Goal: Task Accomplishment & Management: Use online tool/utility

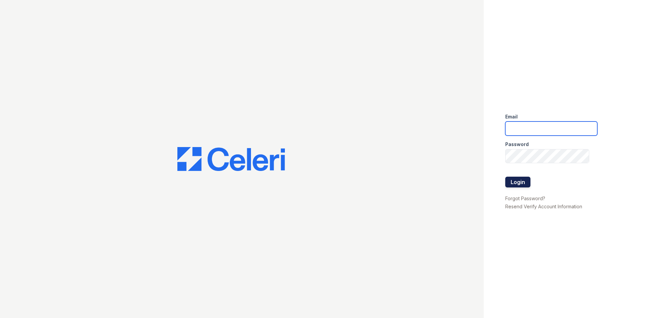
type input "[EMAIL_ADDRESS][DOMAIN_NAME]"
click at [521, 180] on button "Login" at bounding box center [518, 181] width 25 height 11
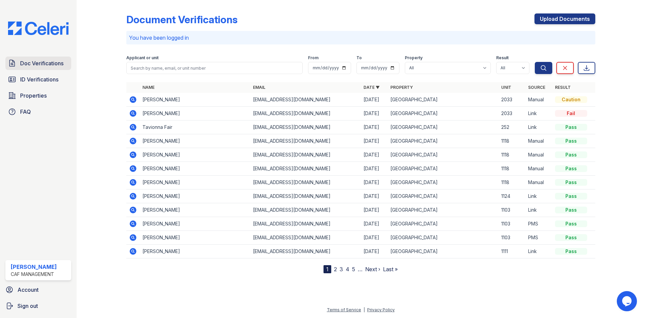
click at [47, 65] on span "Doc Verifications" at bounding box center [41, 63] width 43 height 8
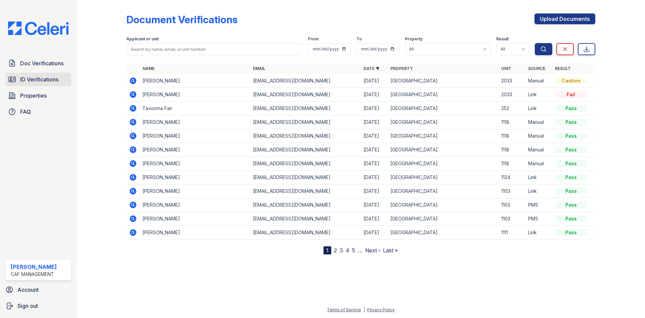
click at [48, 83] on span "ID Verifications" at bounding box center [39, 79] width 38 height 8
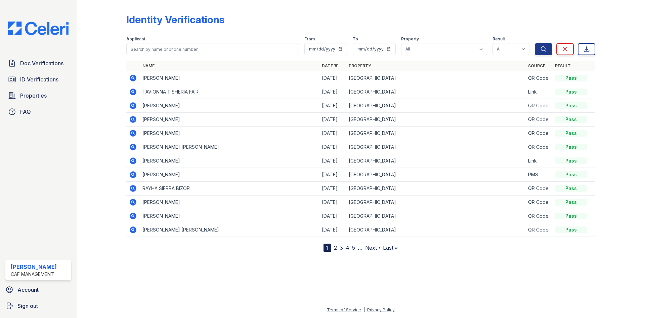
click at [132, 175] on icon at bounding box center [133, 174] width 7 height 7
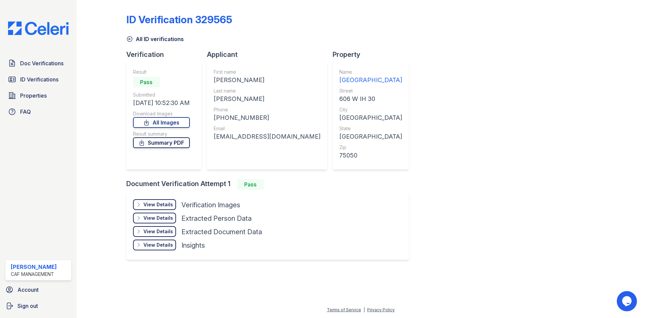
click at [171, 143] on link "Summary PDF" at bounding box center [161, 142] width 57 height 11
click at [40, 63] on span "Doc Verifications" at bounding box center [41, 63] width 43 height 8
